Goal: Task Accomplishment & Management: Manage account settings

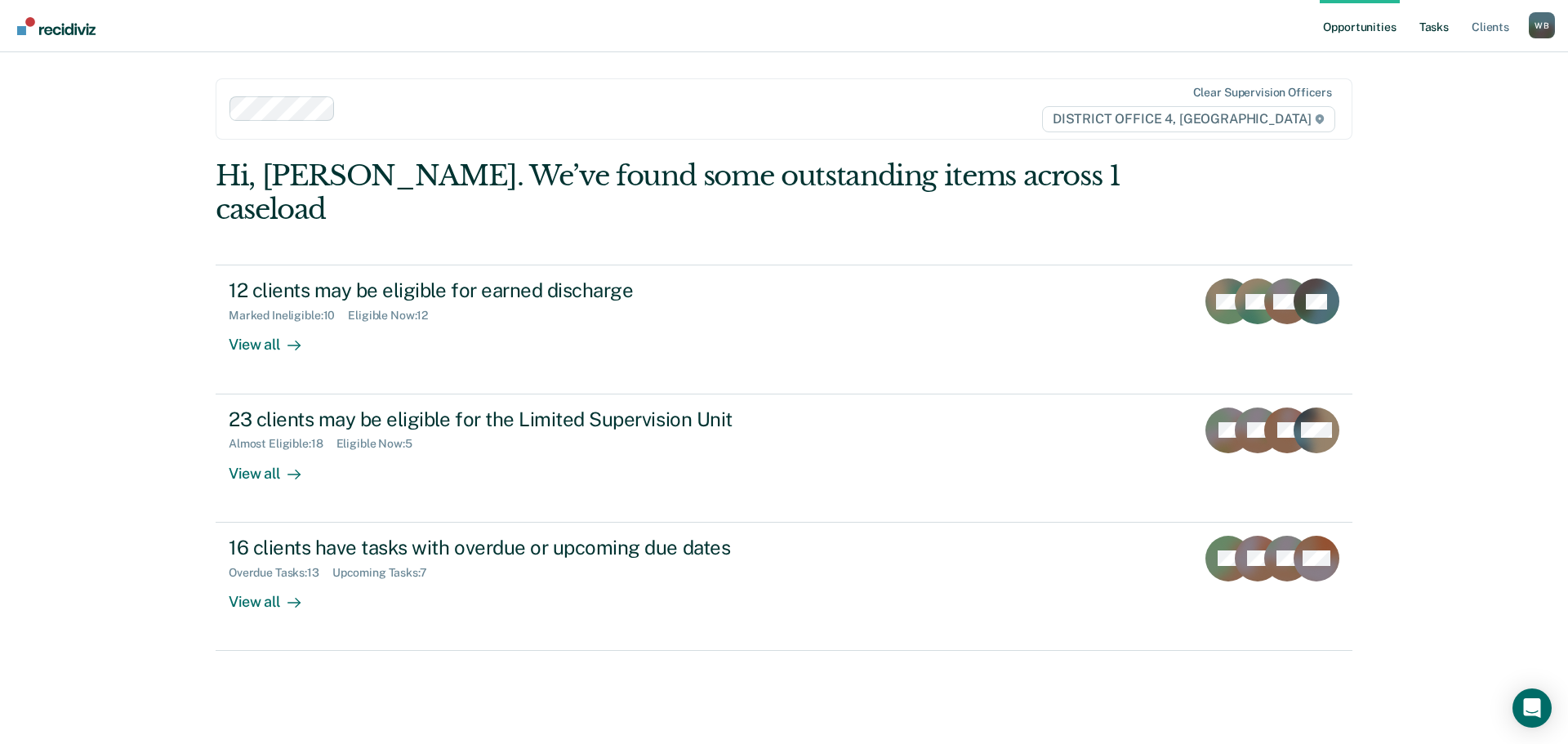
click at [1429, 22] on link "Tasks" at bounding box center [1434, 26] width 36 height 52
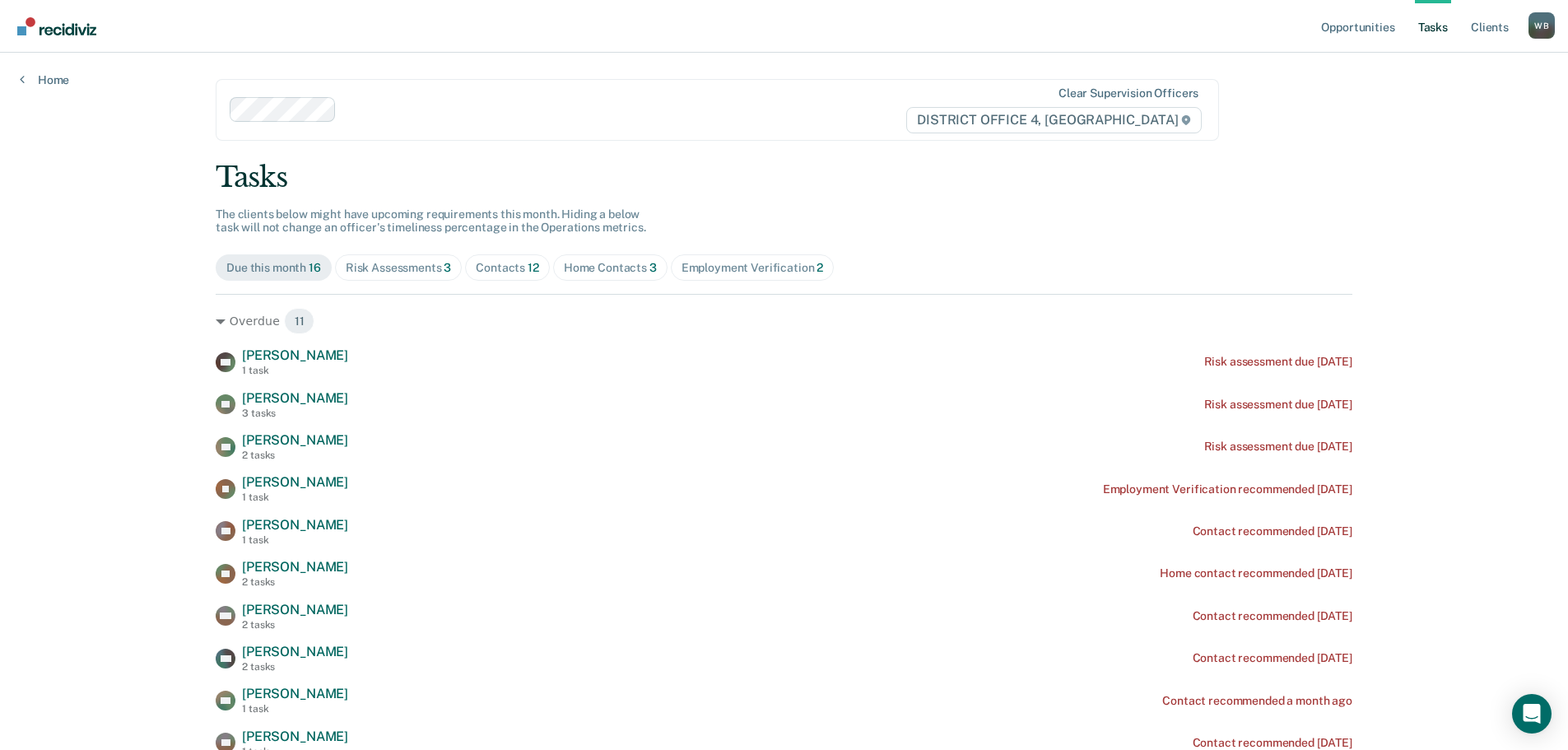
click at [614, 272] on div "Home Contacts 3" at bounding box center [610, 267] width 93 height 14
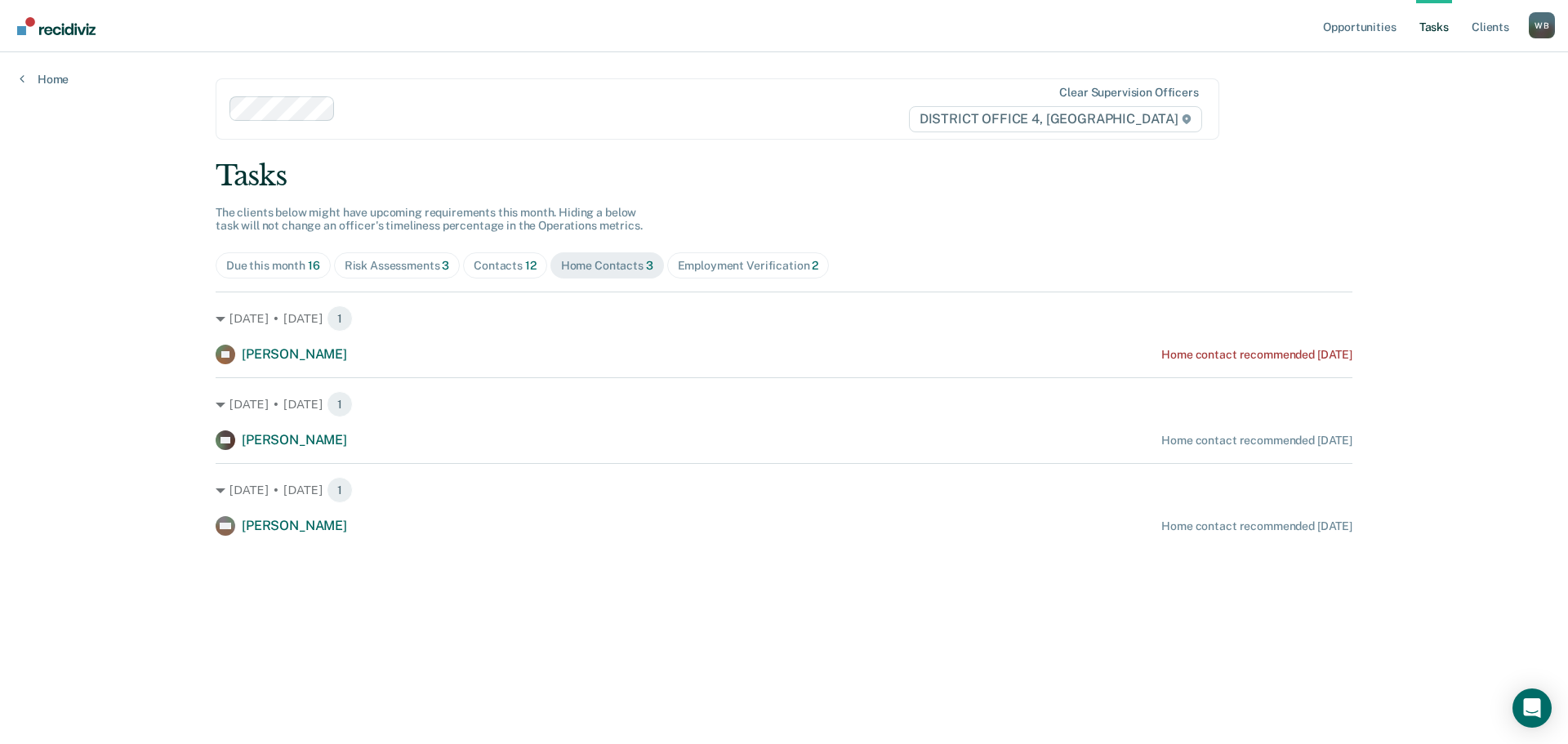
click at [484, 265] on div "Contacts 12" at bounding box center [505, 265] width 63 height 14
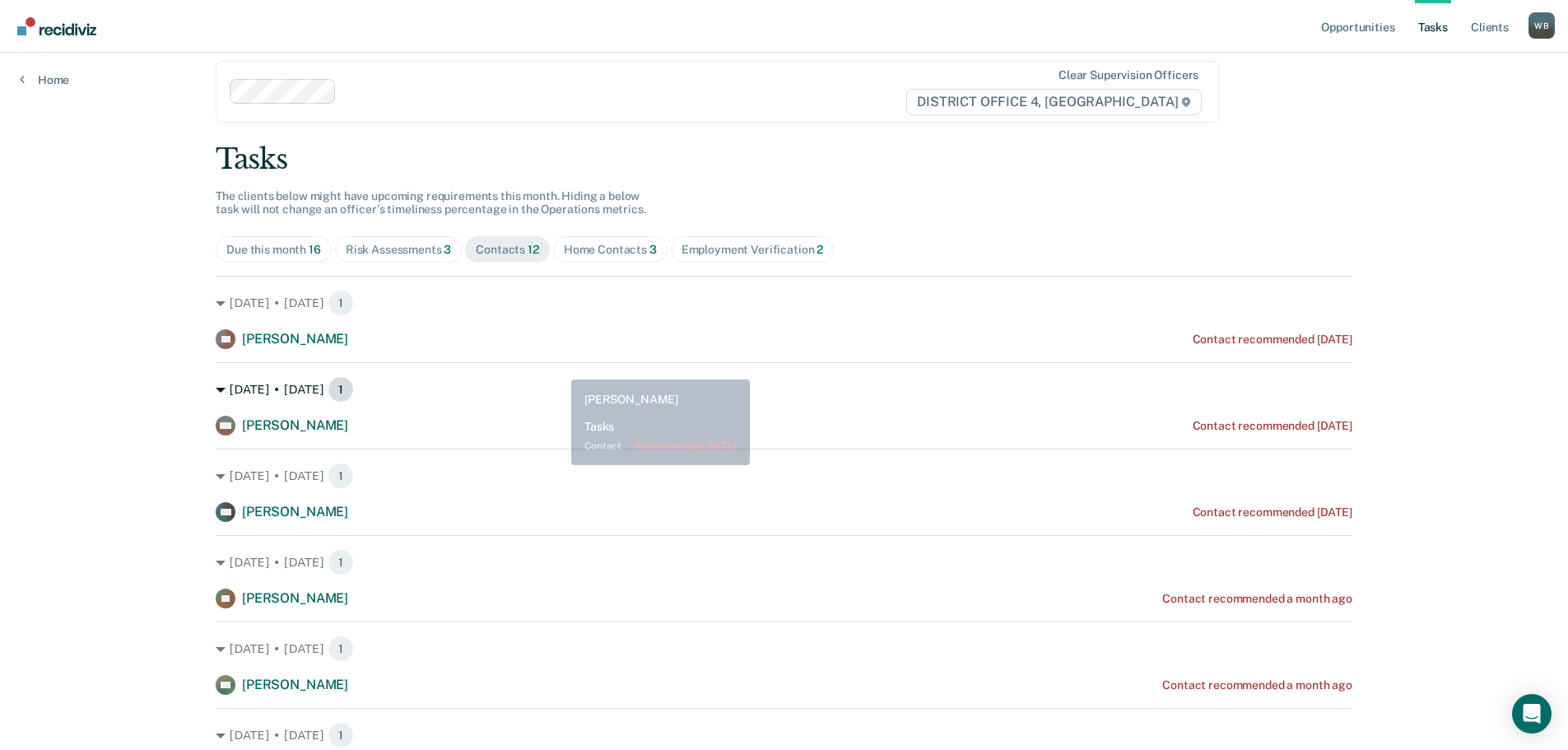
scroll to position [329, 0]
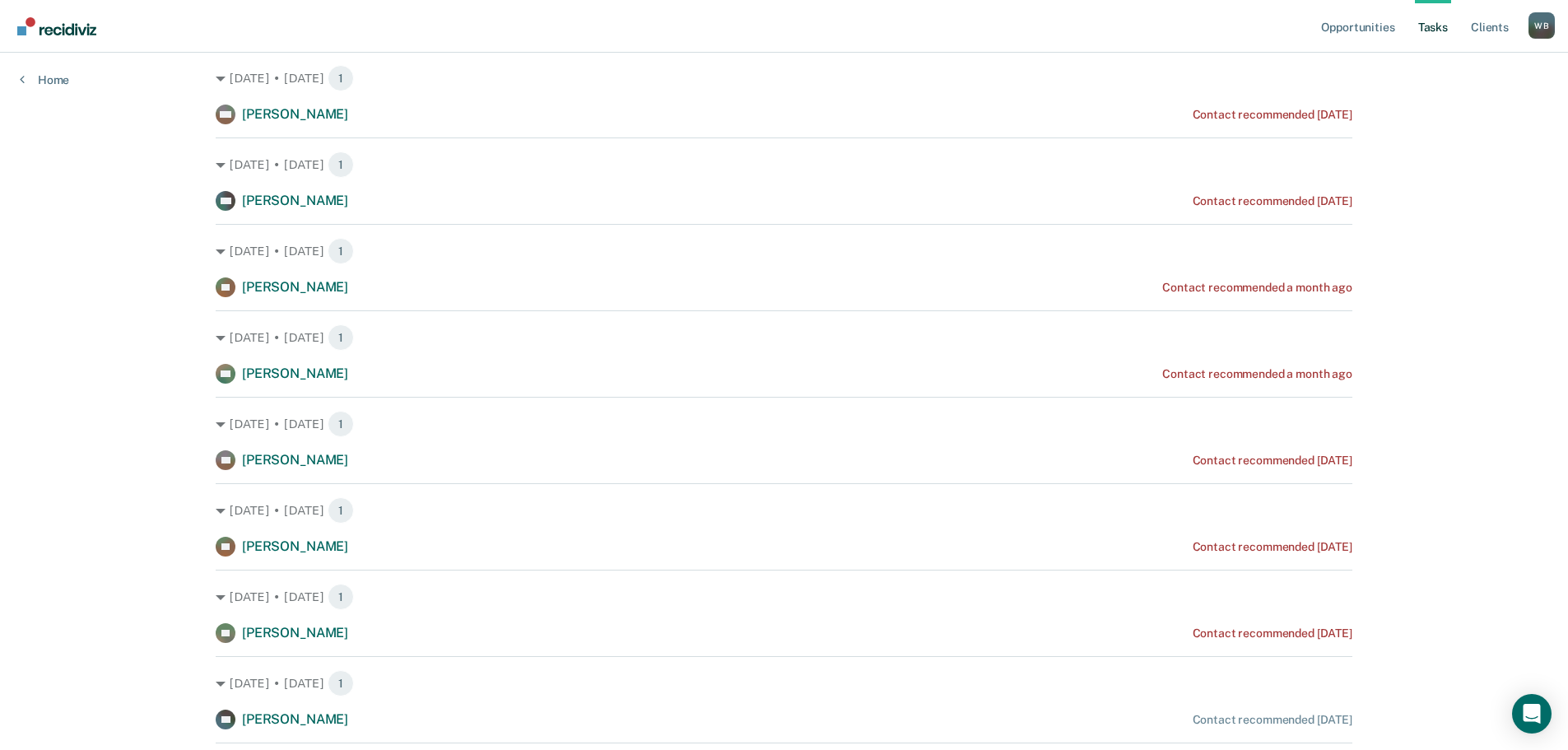
click at [1193, 622] on div "[DATE] • [DATE] 1 VP [PERSON_NAME] Contact recommended [DATE]" at bounding box center [784, 606] width 1137 height 73
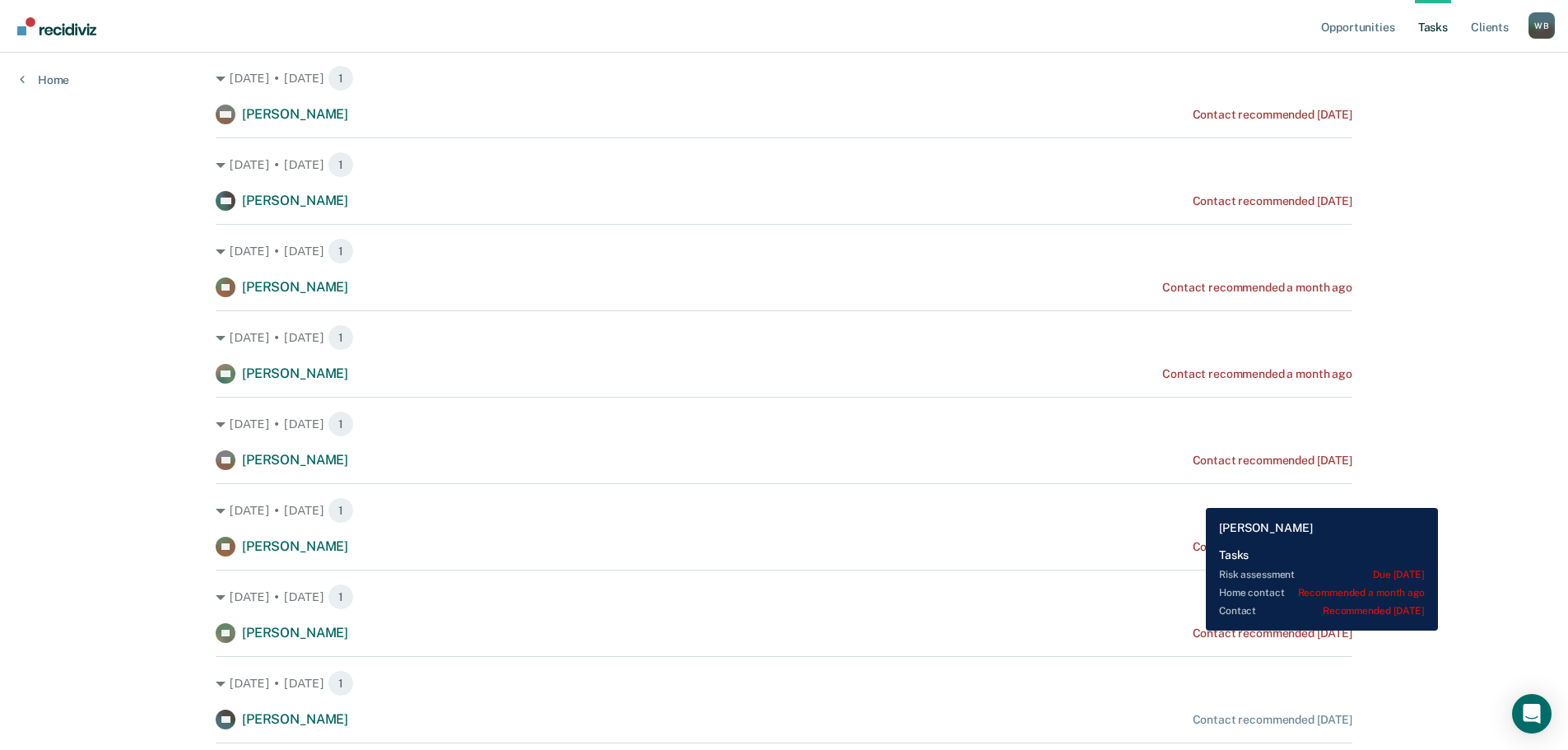
click at [1193, 630] on div "Contact recommended [DATE]" at bounding box center [1272, 633] width 159 height 14
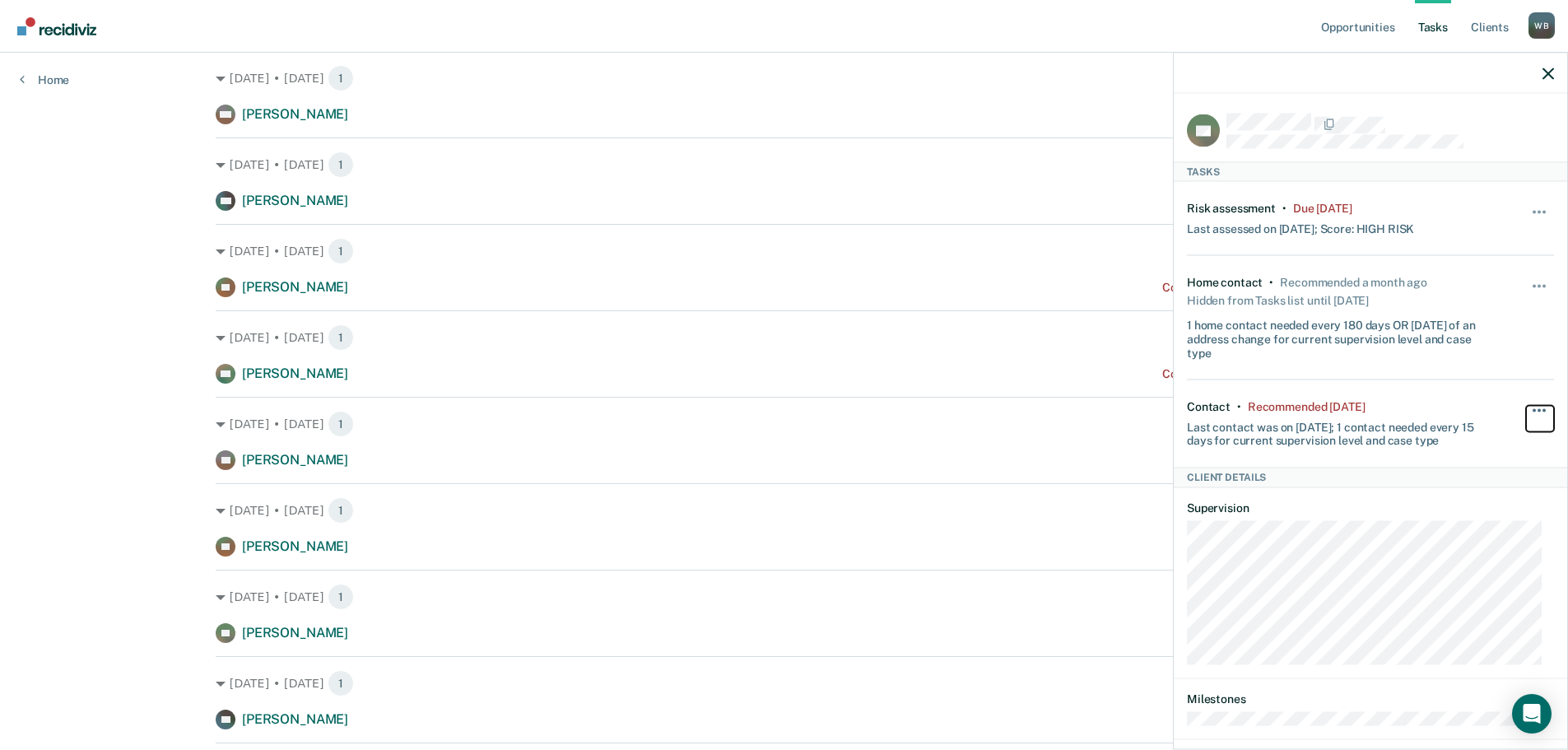
click at [1526, 409] on button "button" at bounding box center [1540, 419] width 28 height 27
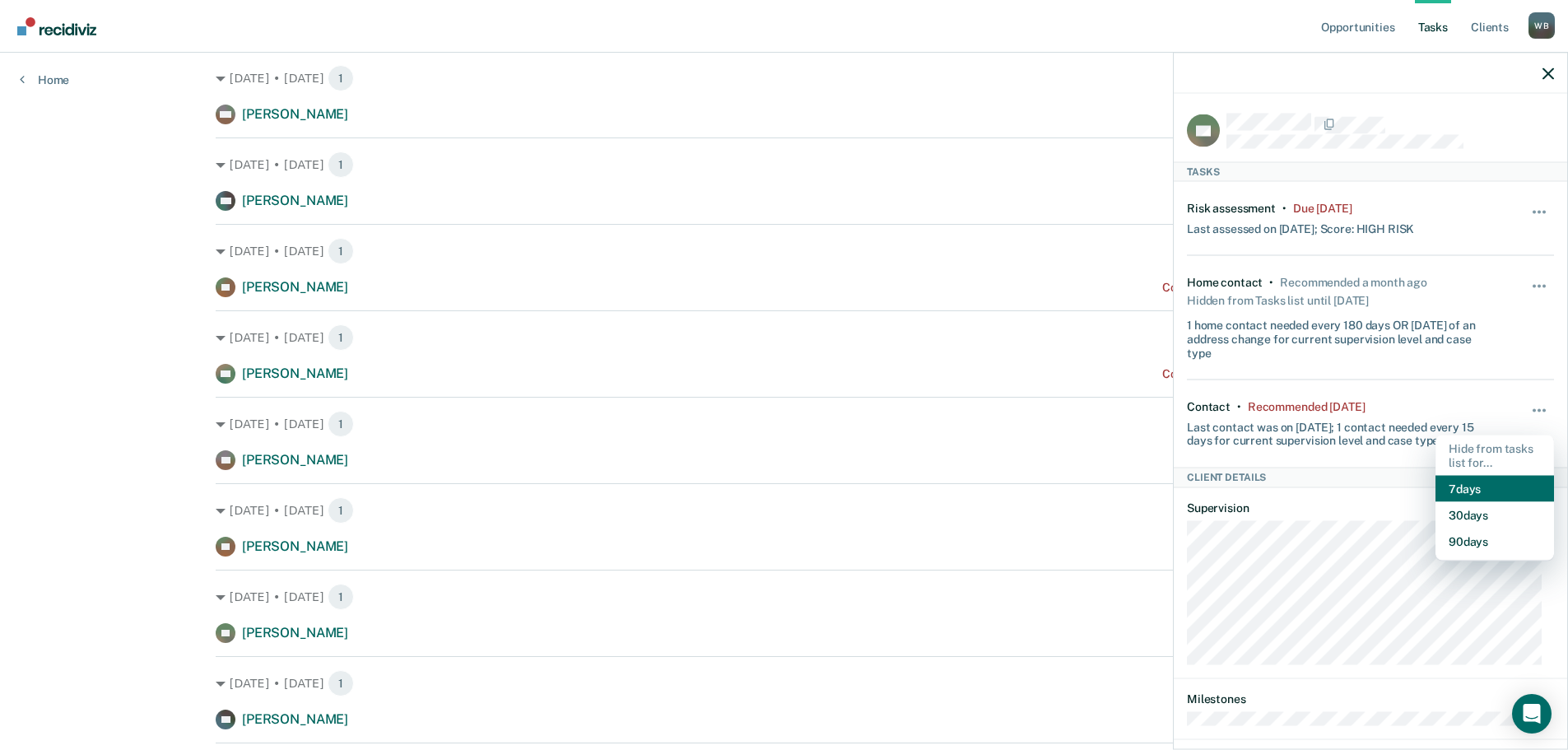
click at [1471, 489] on button "7 days" at bounding box center [1494, 489] width 119 height 27
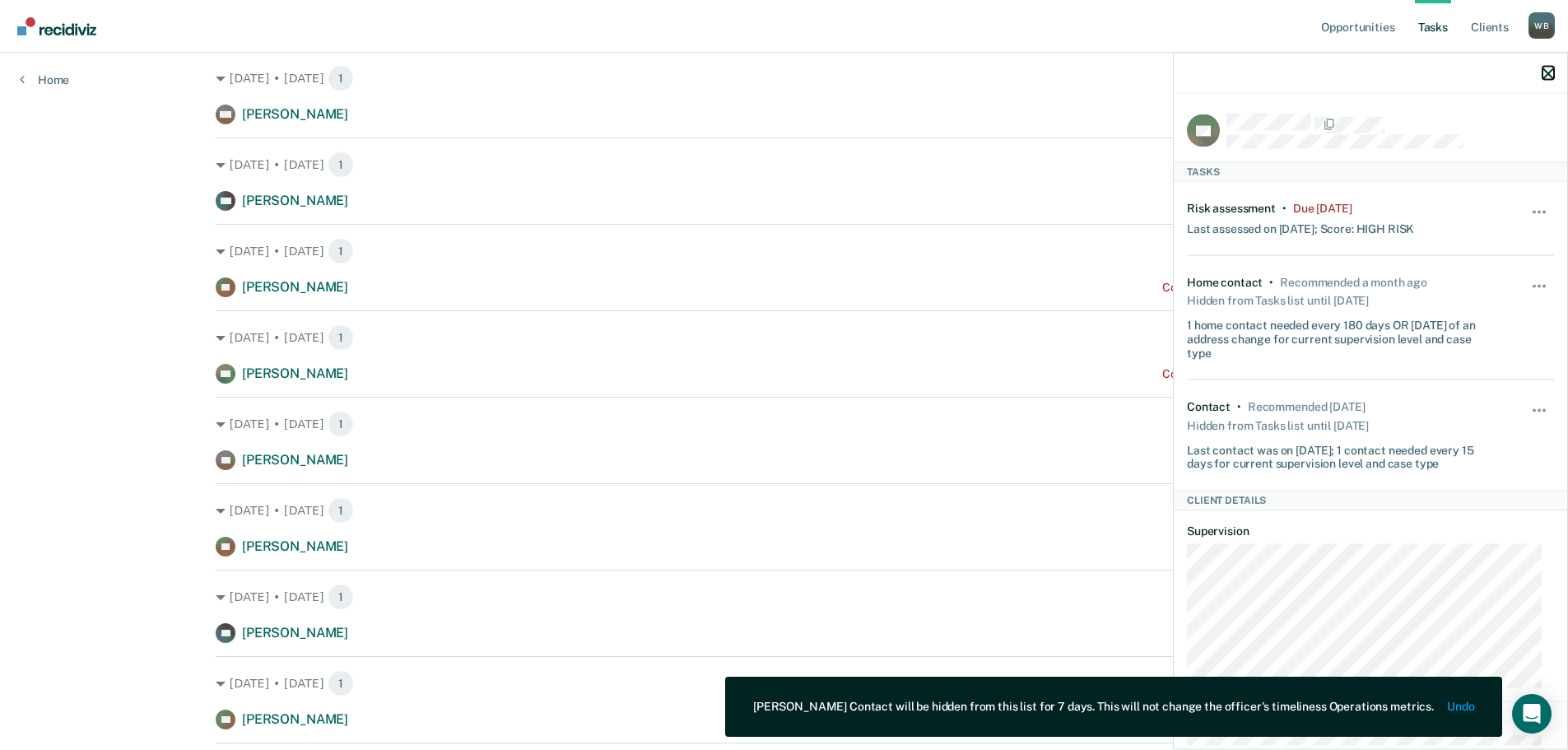
click at [1547, 79] on icon "button" at bounding box center [1548, 73] width 12 height 12
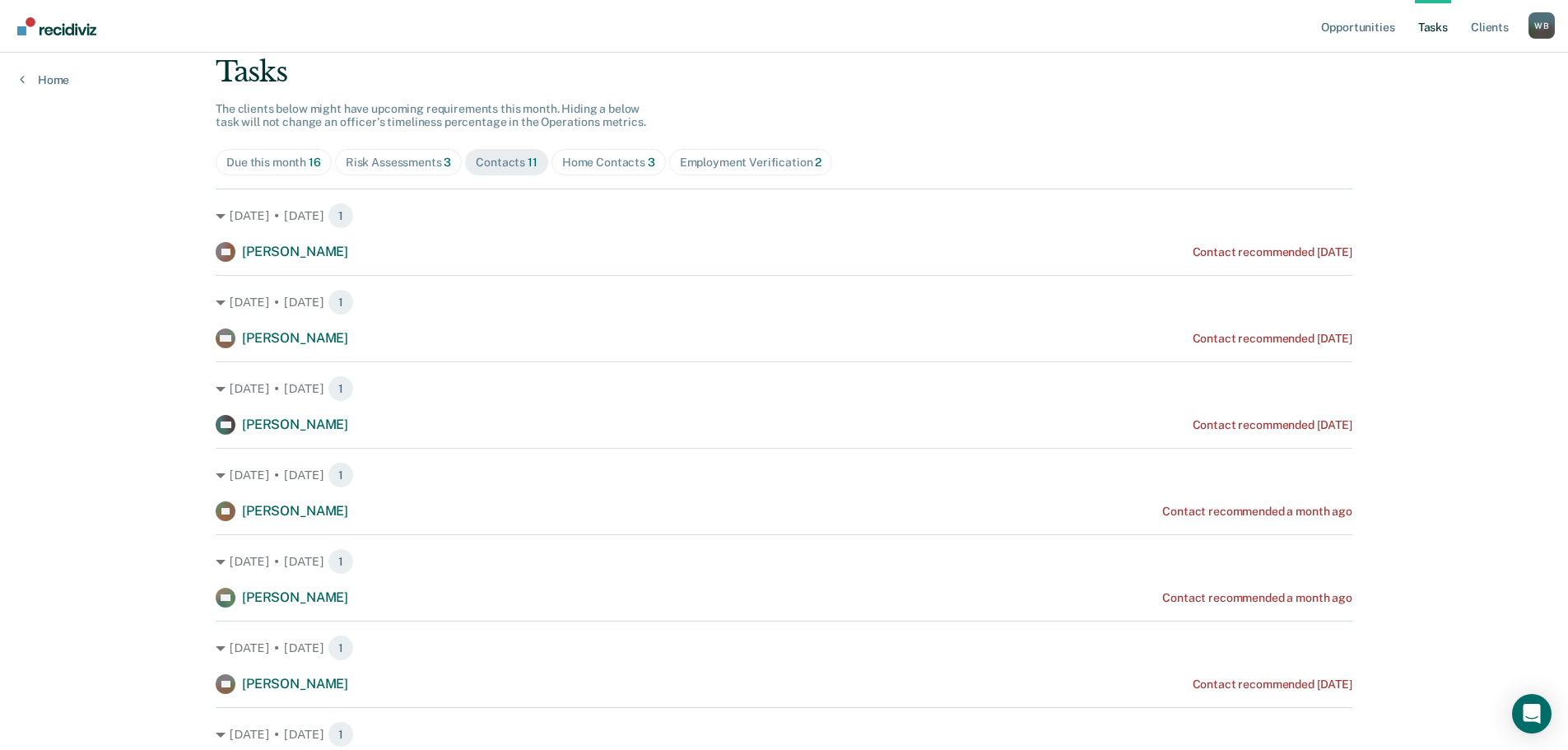
scroll to position [0, 0]
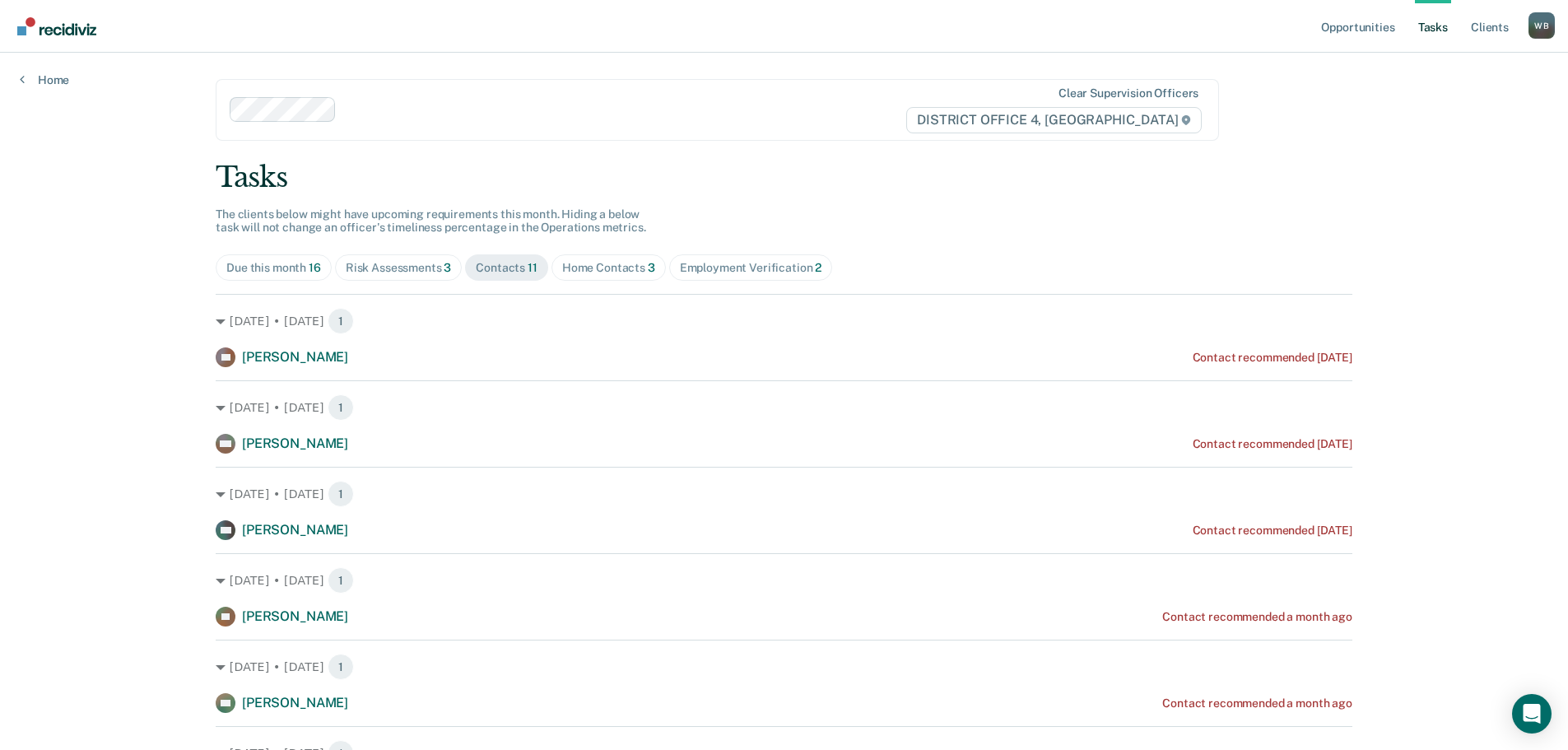
click at [577, 268] on div "Home Contacts 3" at bounding box center [609, 267] width 93 height 14
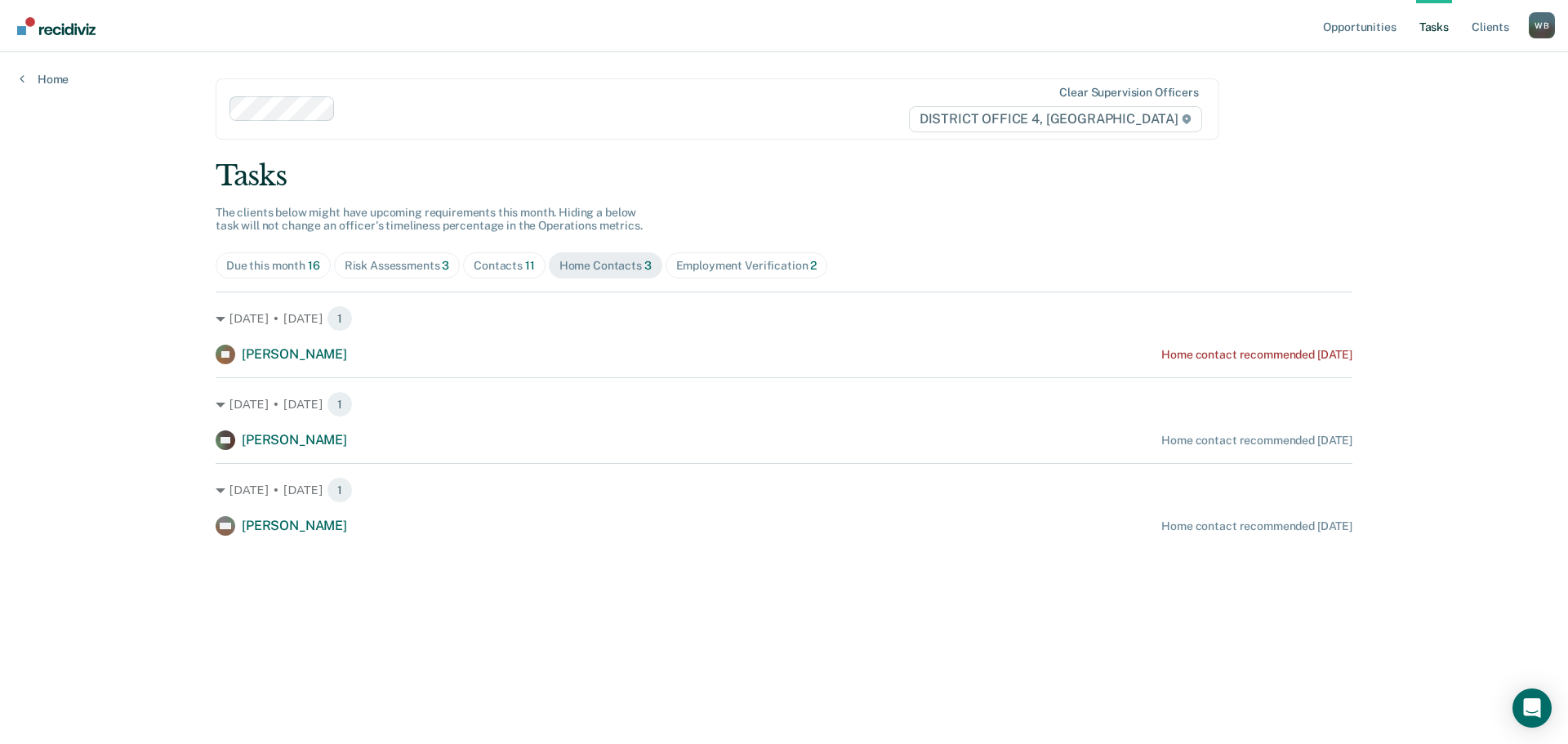
click at [714, 264] on div "Employment Verification 2" at bounding box center [747, 265] width 141 height 14
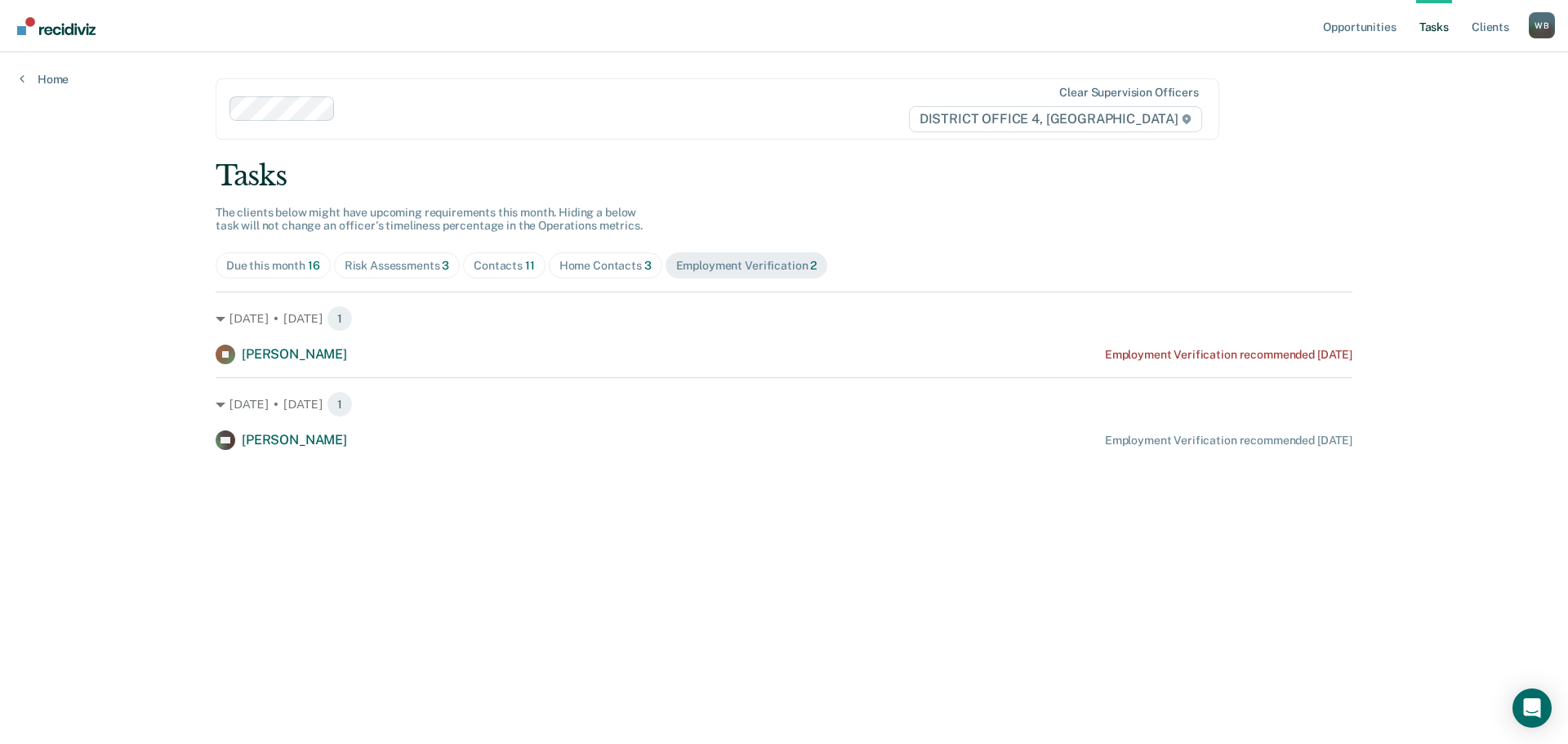
click at [406, 274] on span "Risk Assessments 3" at bounding box center [397, 265] width 127 height 26
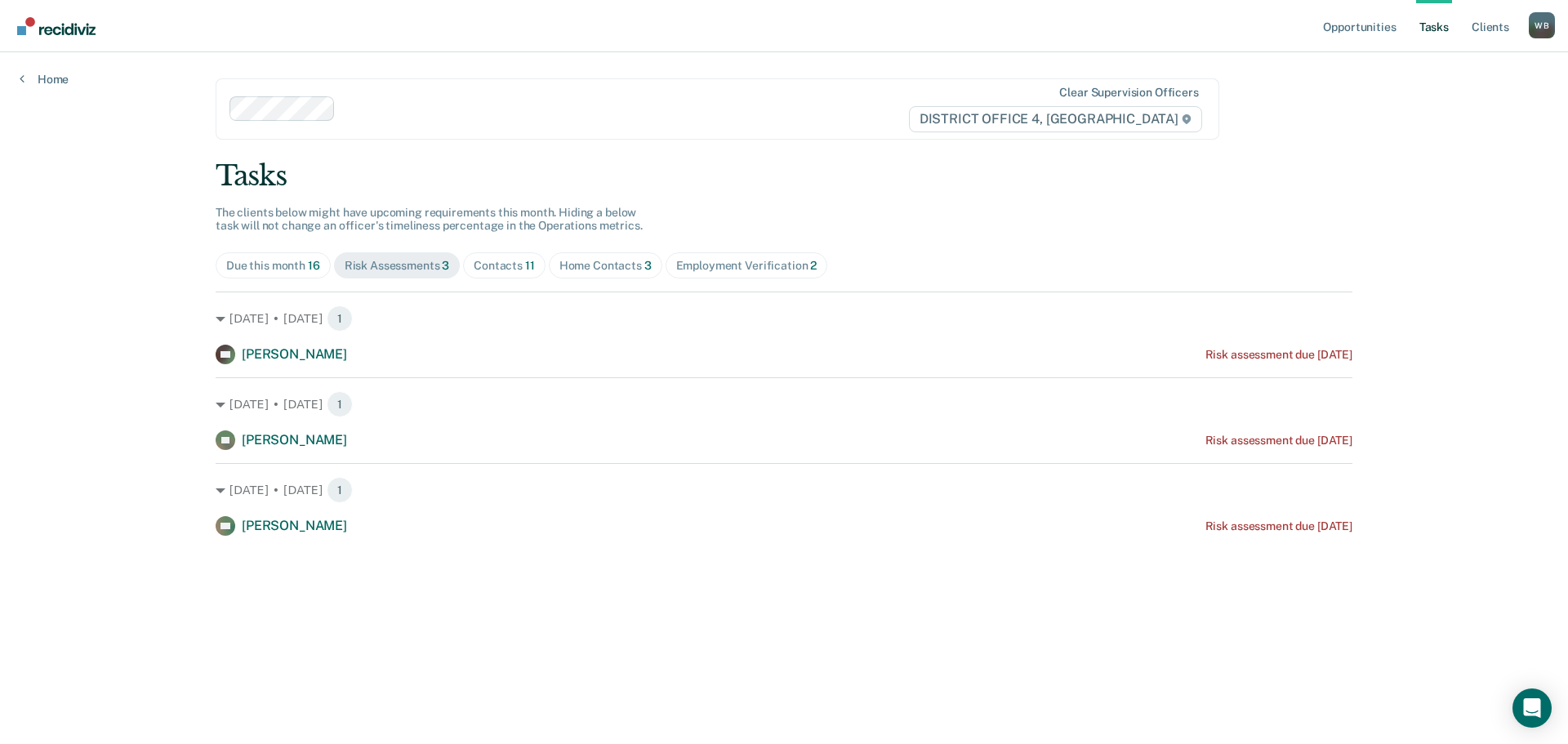
click at [283, 271] on div "Due this month 16" at bounding box center [273, 265] width 94 height 14
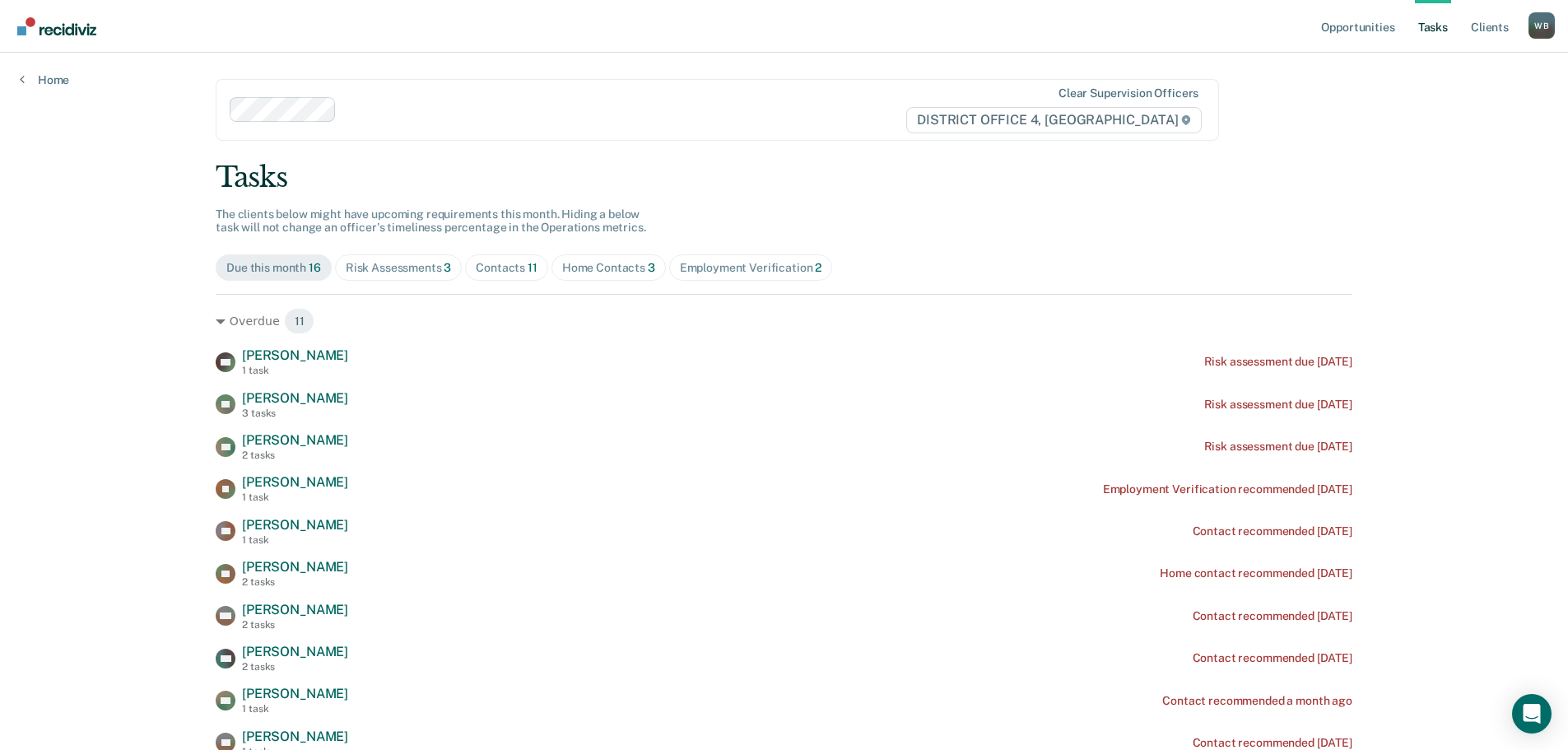
click at [426, 270] on div "Risk Assessments 3" at bounding box center [399, 267] width 106 height 14
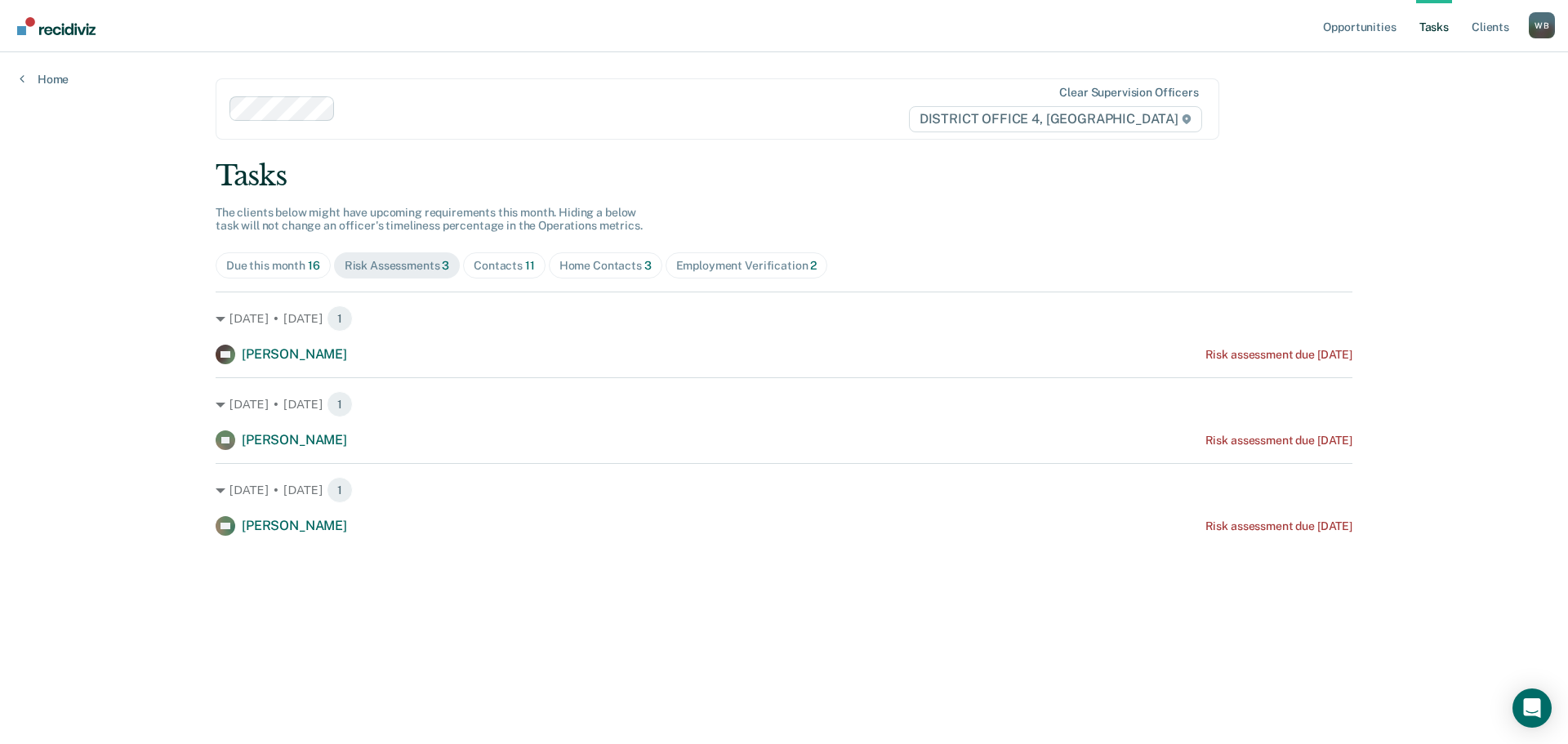
click at [578, 274] on span "Home Contacts 3" at bounding box center [606, 265] width 114 height 26
click at [491, 264] on div "Contacts 11" at bounding box center [504, 265] width 61 height 14
